Goal: Transaction & Acquisition: Book appointment/travel/reservation

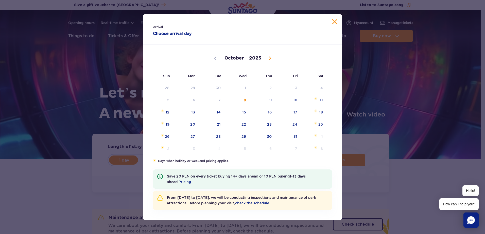
click at [268, 60] on icon at bounding box center [270, 59] width 4 height 4
select select "10"
click at [195, 125] on span "17" at bounding box center [186, 125] width 26 height 12
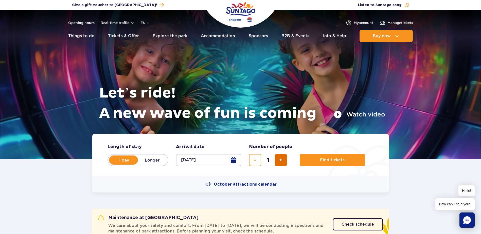
click at [284, 163] on button "add ticket" at bounding box center [281, 160] width 12 height 12
type input "4"
click at [323, 161] on span "Find tickets" at bounding box center [330, 160] width 25 height 5
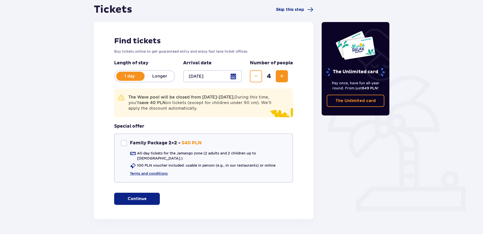
scroll to position [51, 0]
click at [141, 193] on button "Continue" at bounding box center [137, 199] width 46 height 12
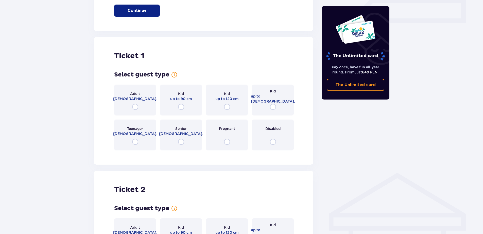
scroll to position [266, 0]
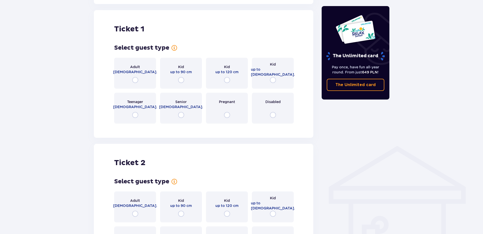
click at [131, 69] on span "18 - 65 y.o." at bounding box center [135, 71] width 44 height 5
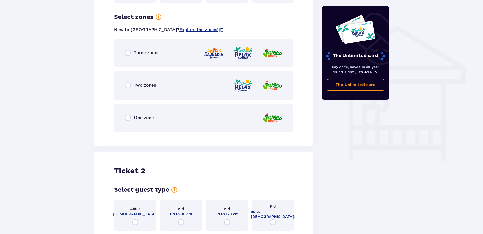
scroll to position [389, 0]
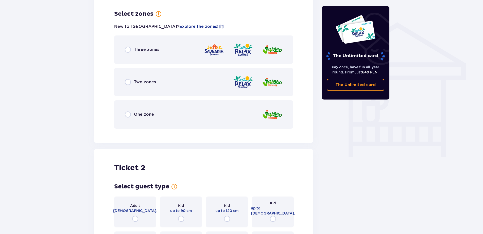
click at [128, 55] on div "Three zones" at bounding box center [203, 49] width 179 height 28
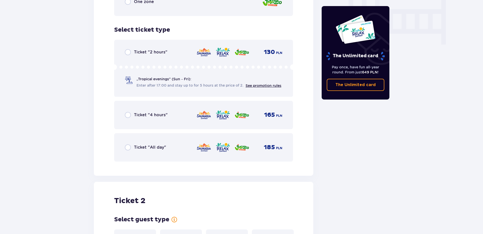
scroll to position [518, 0]
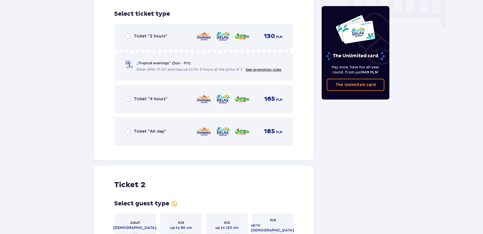
click at [139, 129] on span "Ticket "All day"" at bounding box center [150, 132] width 32 height 6
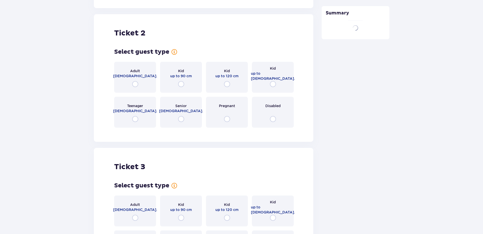
scroll to position [674, 0]
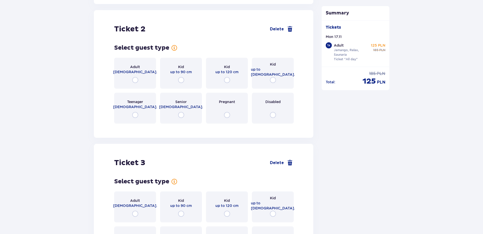
click at [139, 73] on div "Adult 18 - 65 y.o." at bounding box center [135, 73] width 42 height 31
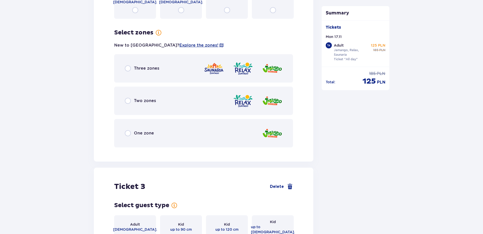
scroll to position [798, 0]
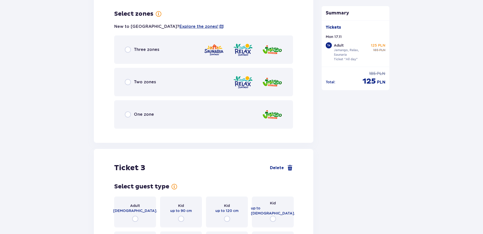
click at [137, 47] on span "Three zones" at bounding box center [146, 50] width 25 height 6
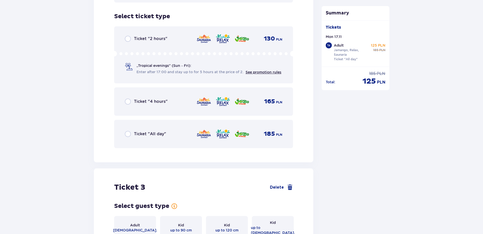
scroll to position [927, 0]
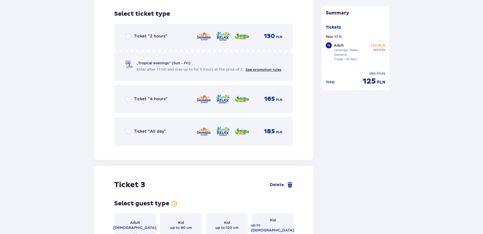
click at [134, 126] on div "Ticket "All day" 185 PLN" at bounding box center [203, 131] width 157 height 11
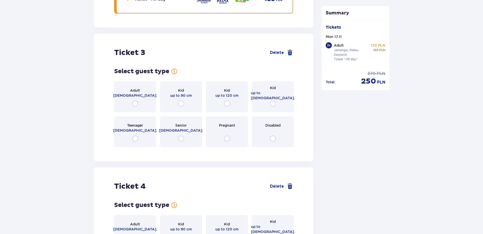
scroll to position [1083, 0]
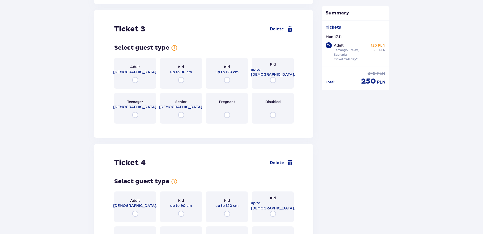
click at [227, 78] on input "radio" at bounding box center [227, 80] width 6 height 6
radio input "true"
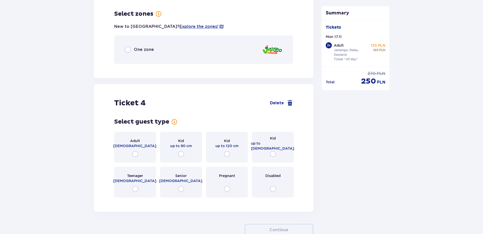
click at [133, 48] on div "One zone" at bounding box center [139, 50] width 29 height 6
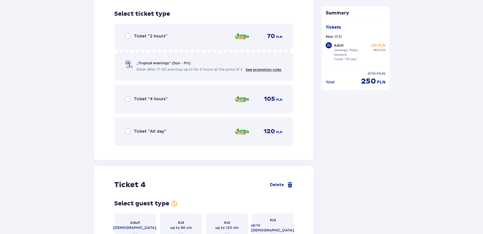
click at [131, 129] on div "Ticket "All day"" at bounding box center [145, 132] width 41 height 6
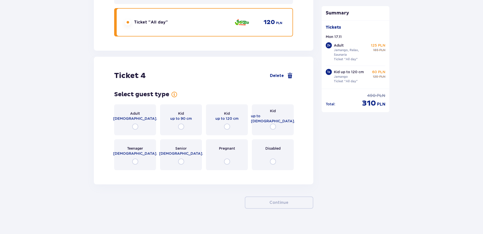
scroll to position [1381, 0]
click at [275, 113] on span "up to 16 y.o." at bounding box center [273, 118] width 44 height 10
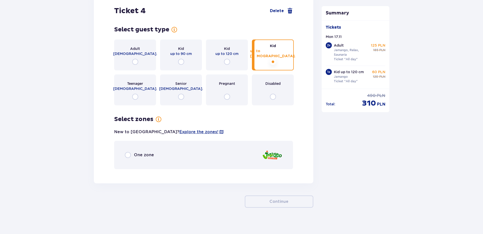
click at [141, 152] on span "One zone" at bounding box center [144, 155] width 20 height 6
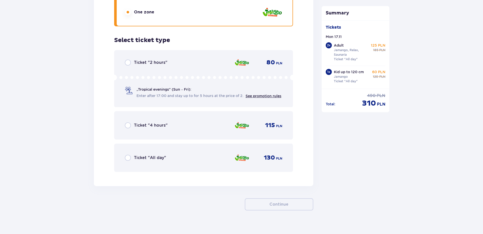
scroll to position [1590, 0]
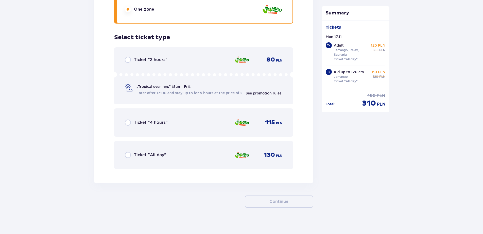
click at [143, 152] on span "Ticket "All day"" at bounding box center [150, 155] width 32 height 6
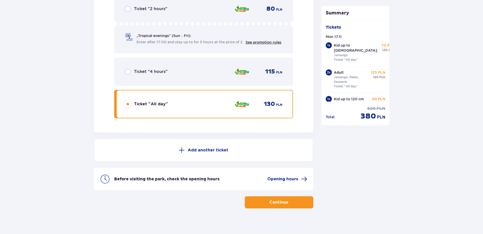
scroll to position [1642, 0]
